Goal: Find specific page/section

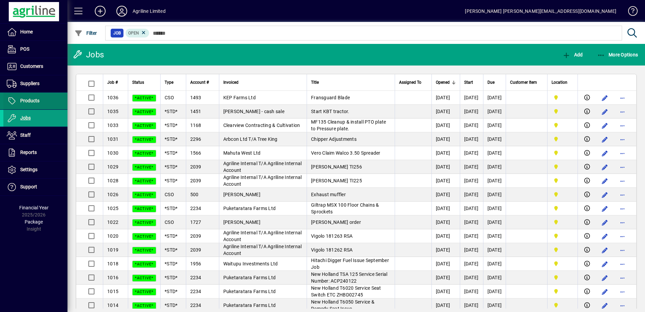
click at [37, 98] on span "Products" at bounding box center [29, 100] width 19 height 5
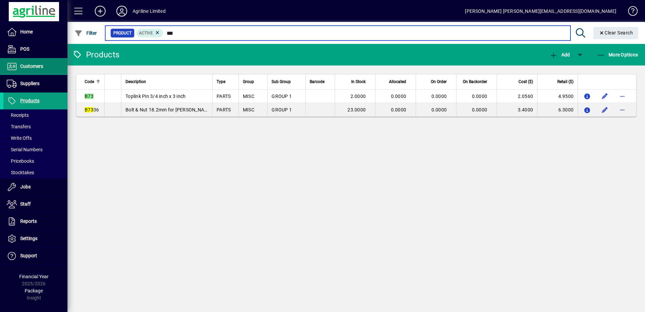
type input "***"
